Goal: Check status: Check status

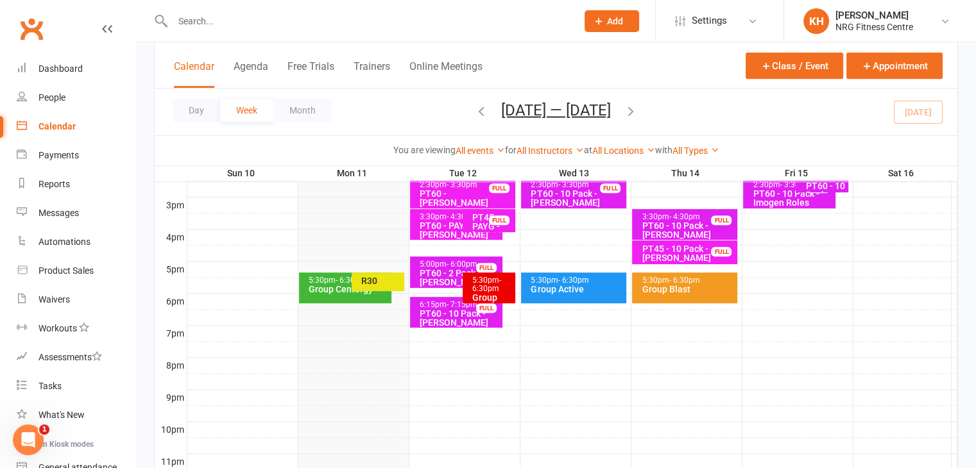
scroll to position [576, 0]
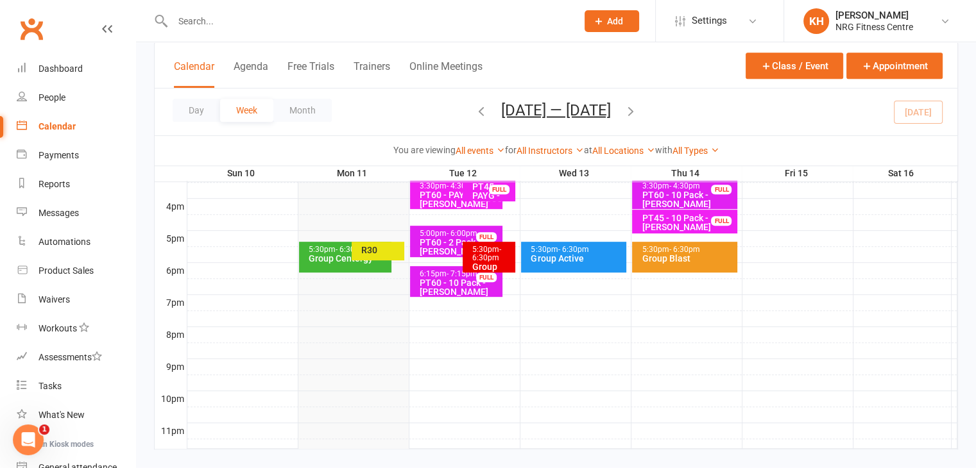
click at [315, 250] on div "5:30pm - 6:30pm" at bounding box center [348, 250] width 81 height 8
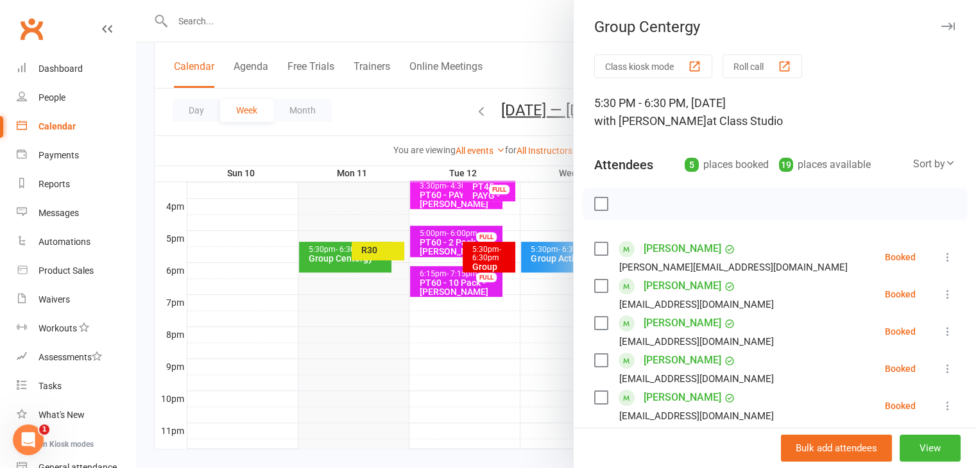
click at [941, 24] on icon "button" at bounding box center [947, 26] width 13 height 8
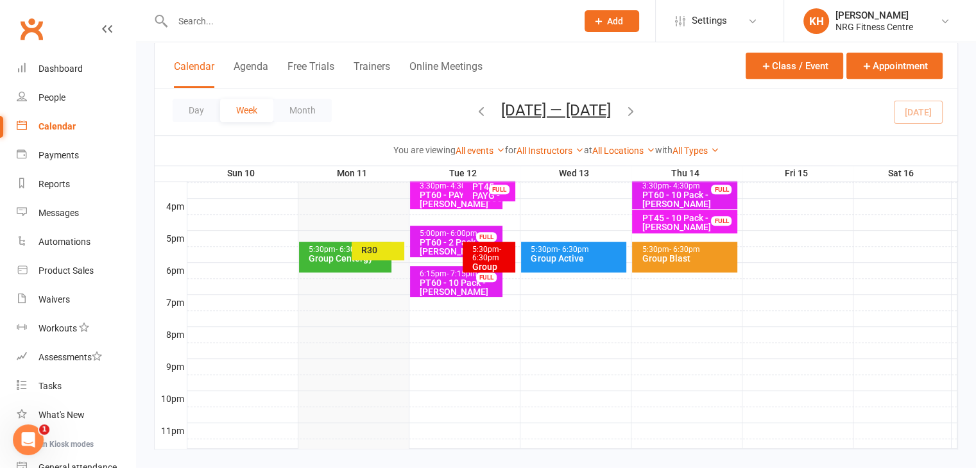
scroll to position [593, 0]
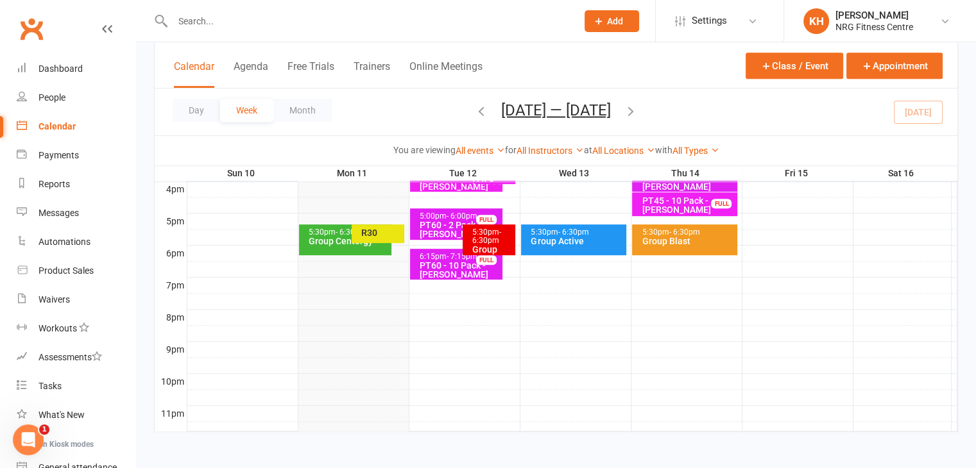
click at [317, 255] on div at bounding box center [572, 253] width 770 height 15
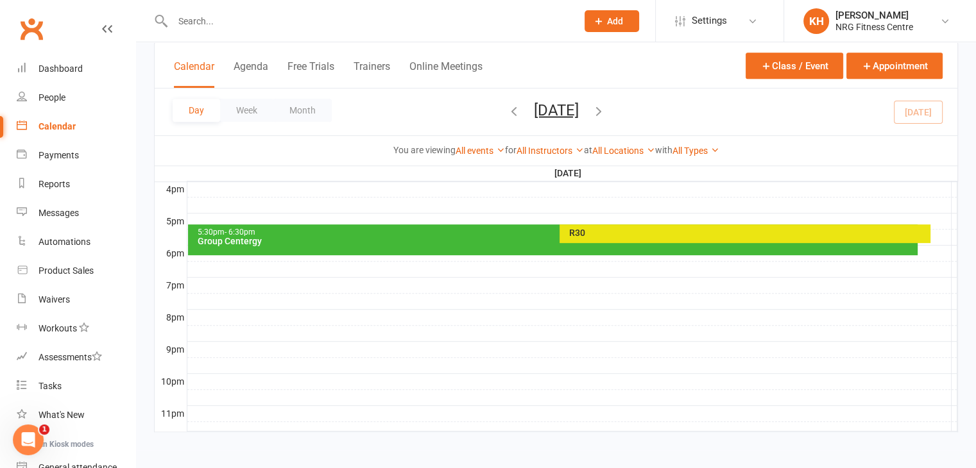
click at [308, 241] on div "Group Centergy" at bounding box center [556, 241] width 718 height 9
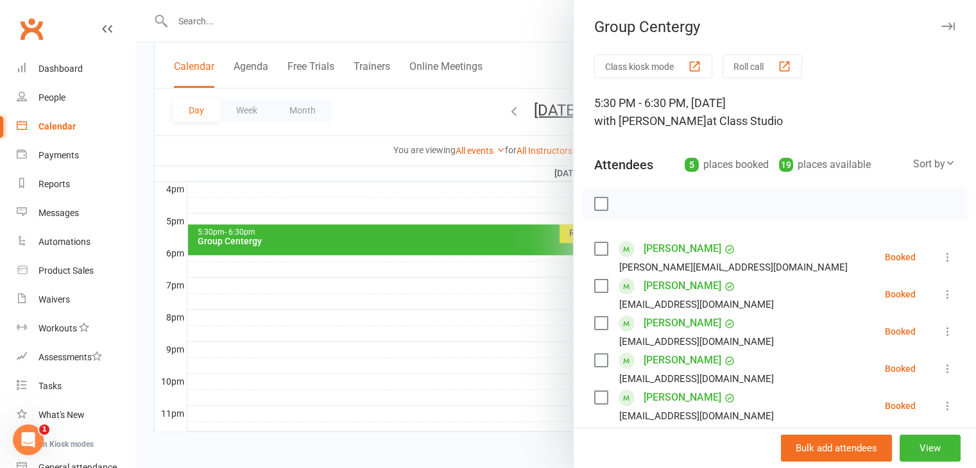
click at [941, 28] on icon "button" at bounding box center [947, 26] width 13 height 8
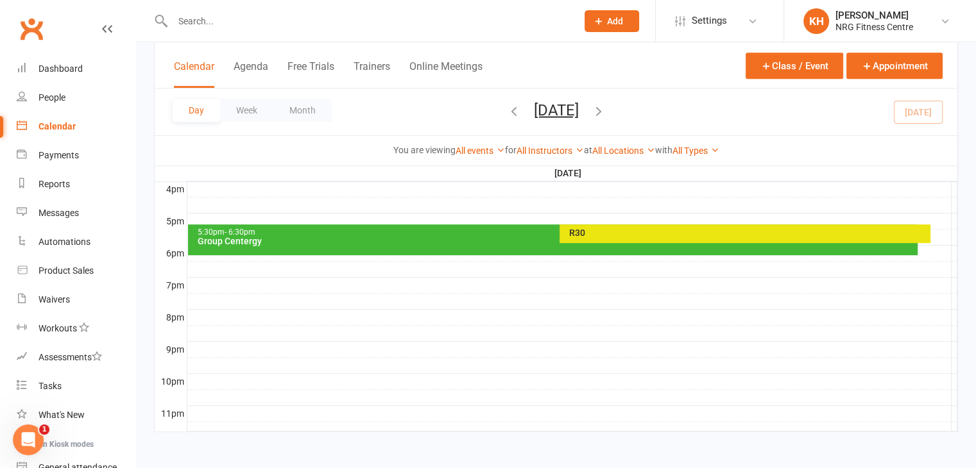
click at [644, 229] on div "R30" at bounding box center [748, 232] width 359 height 9
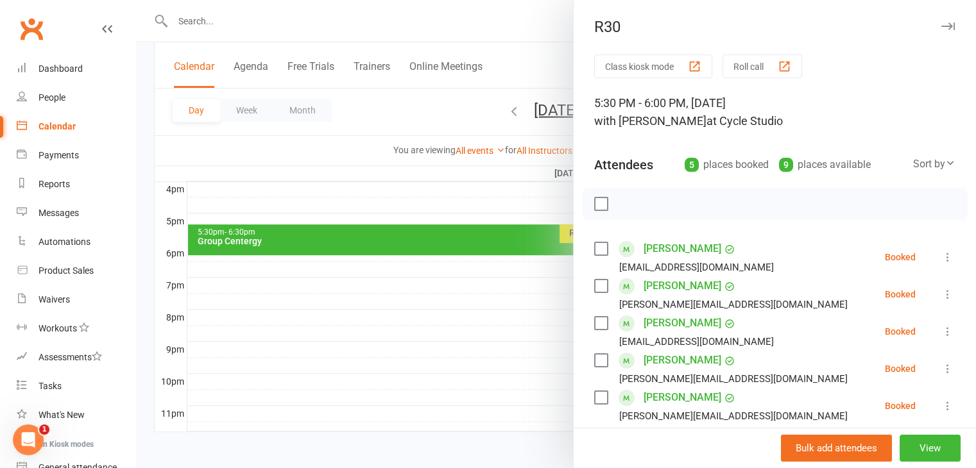
click at [940, 31] on button "button" at bounding box center [947, 26] width 15 height 15
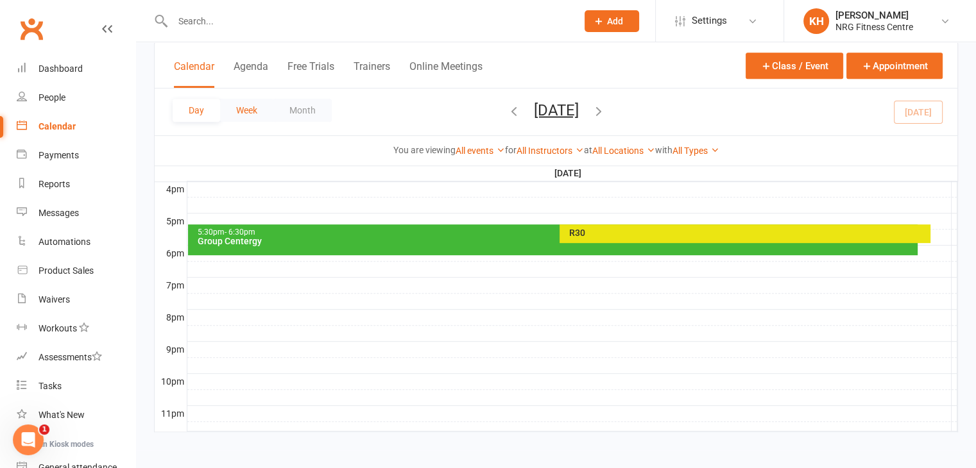
click at [246, 118] on button "Week" at bounding box center [246, 110] width 53 height 23
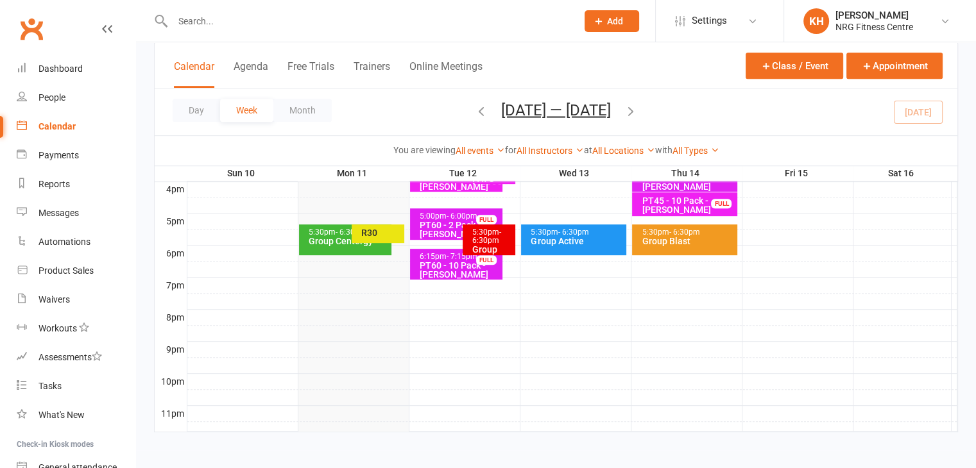
click at [357, 234] on div "R30" at bounding box center [378, 234] width 53 height 19
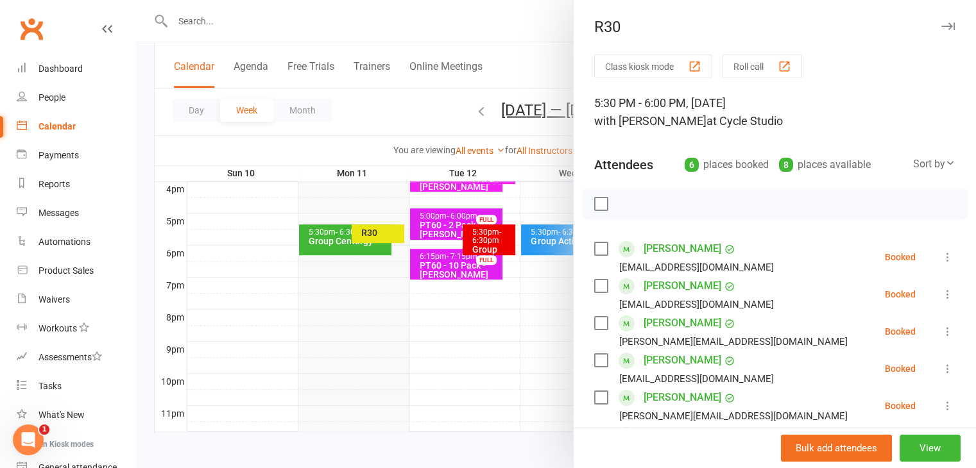
click at [941, 28] on icon "button" at bounding box center [947, 26] width 13 height 8
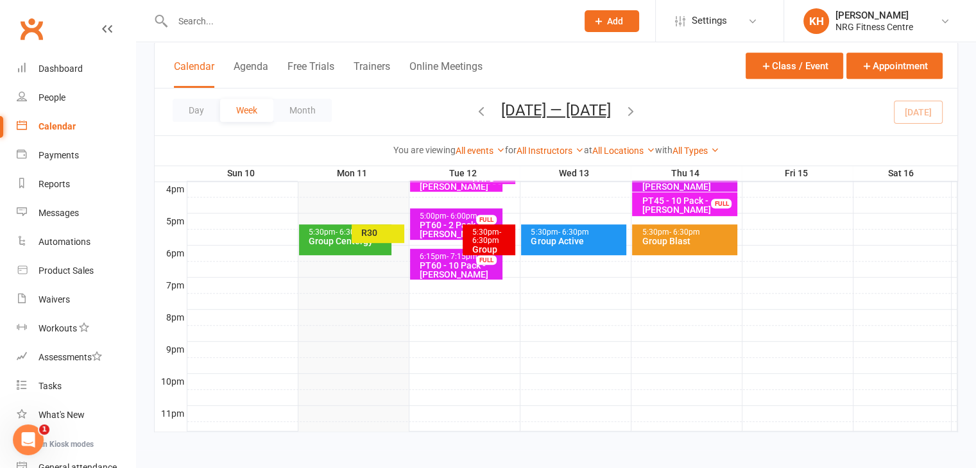
click at [331, 229] on div "5:30pm - 6:30pm" at bounding box center [348, 232] width 81 height 8
